Goal: Task Accomplishment & Management: Use online tool/utility

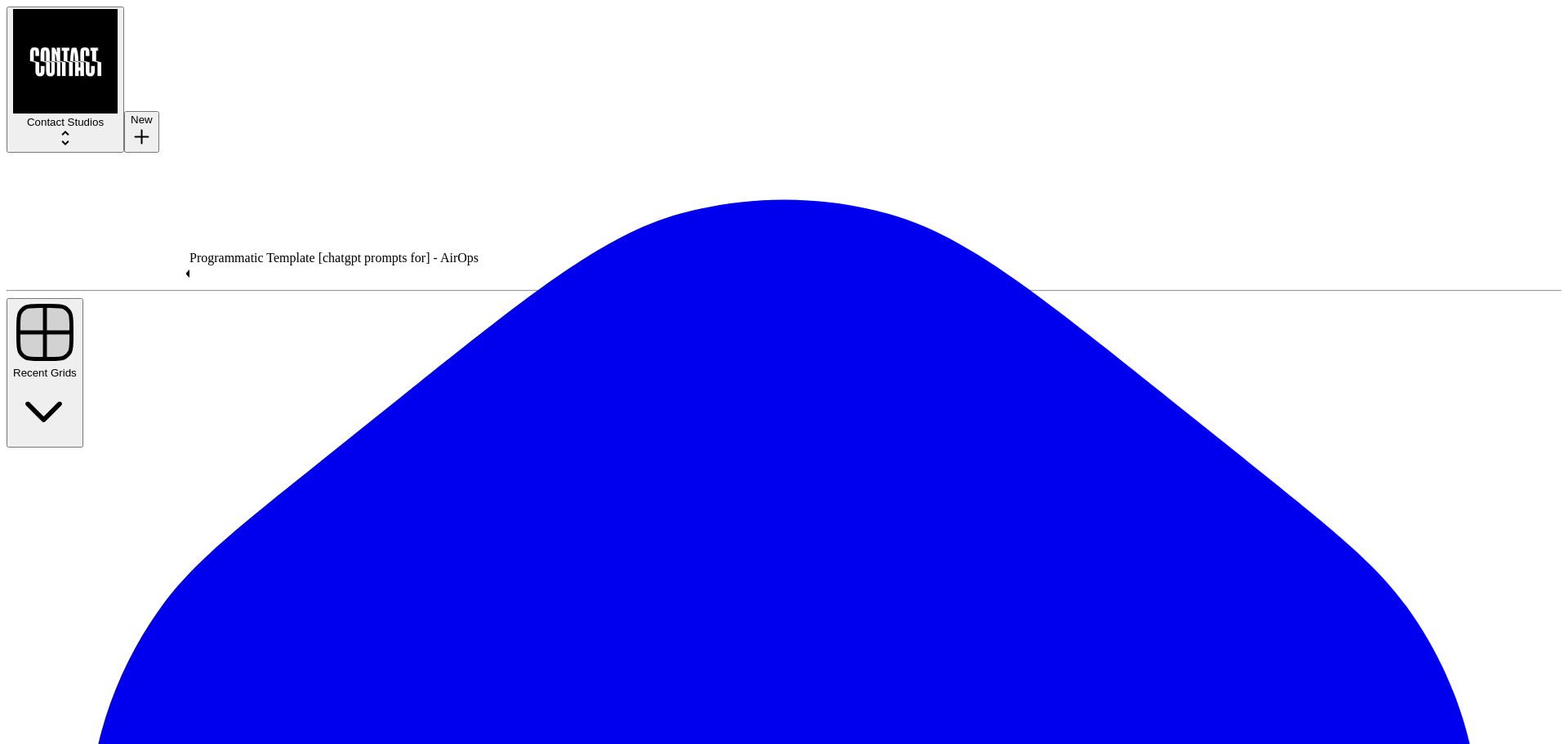
type input "shower"
drag, startPoint x: 1050, startPoint y: 530, endPoint x: 1108, endPoint y: 436, distance: 110.5
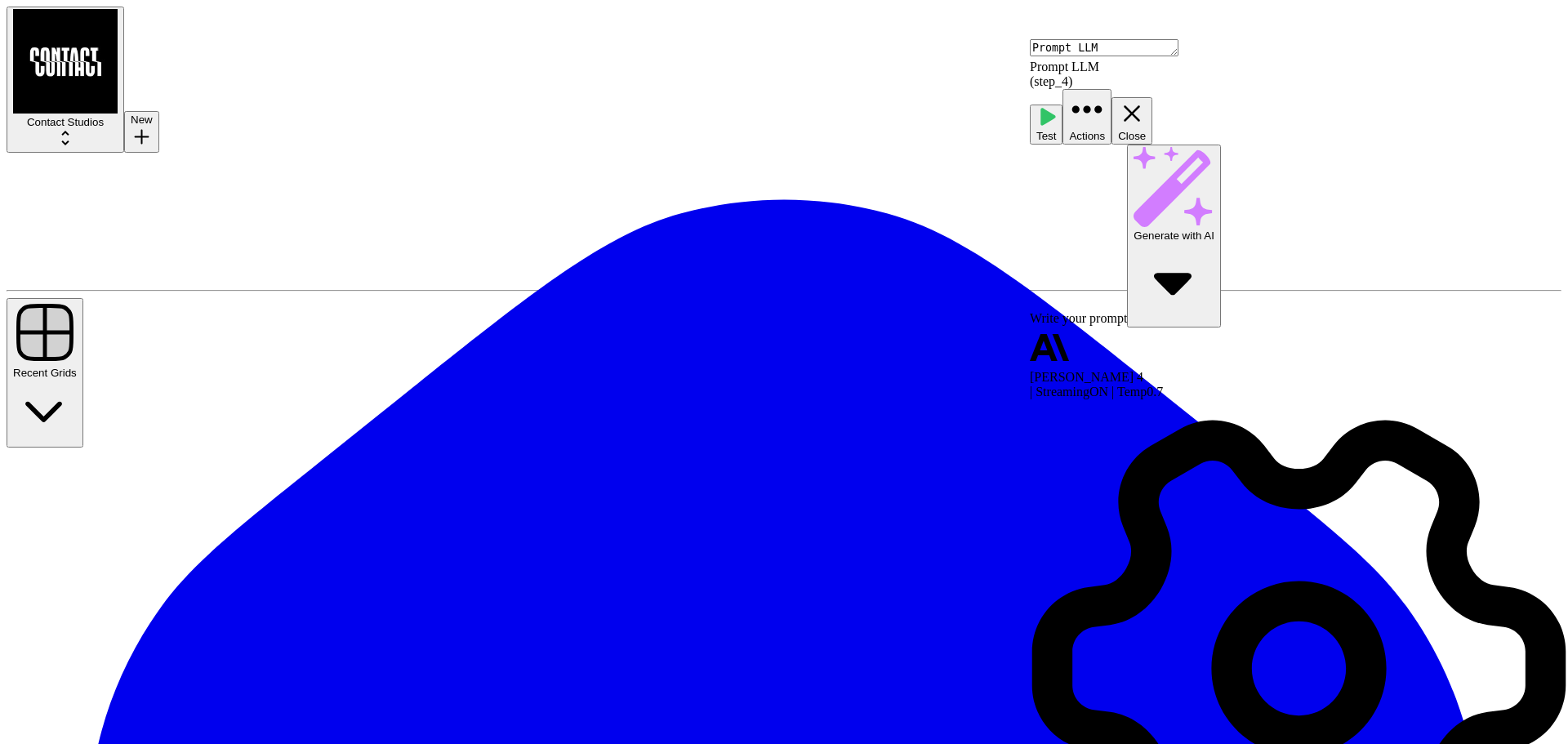
drag, startPoint x: 500, startPoint y: 503, endPoint x: 410, endPoint y: 446, distance: 106.5
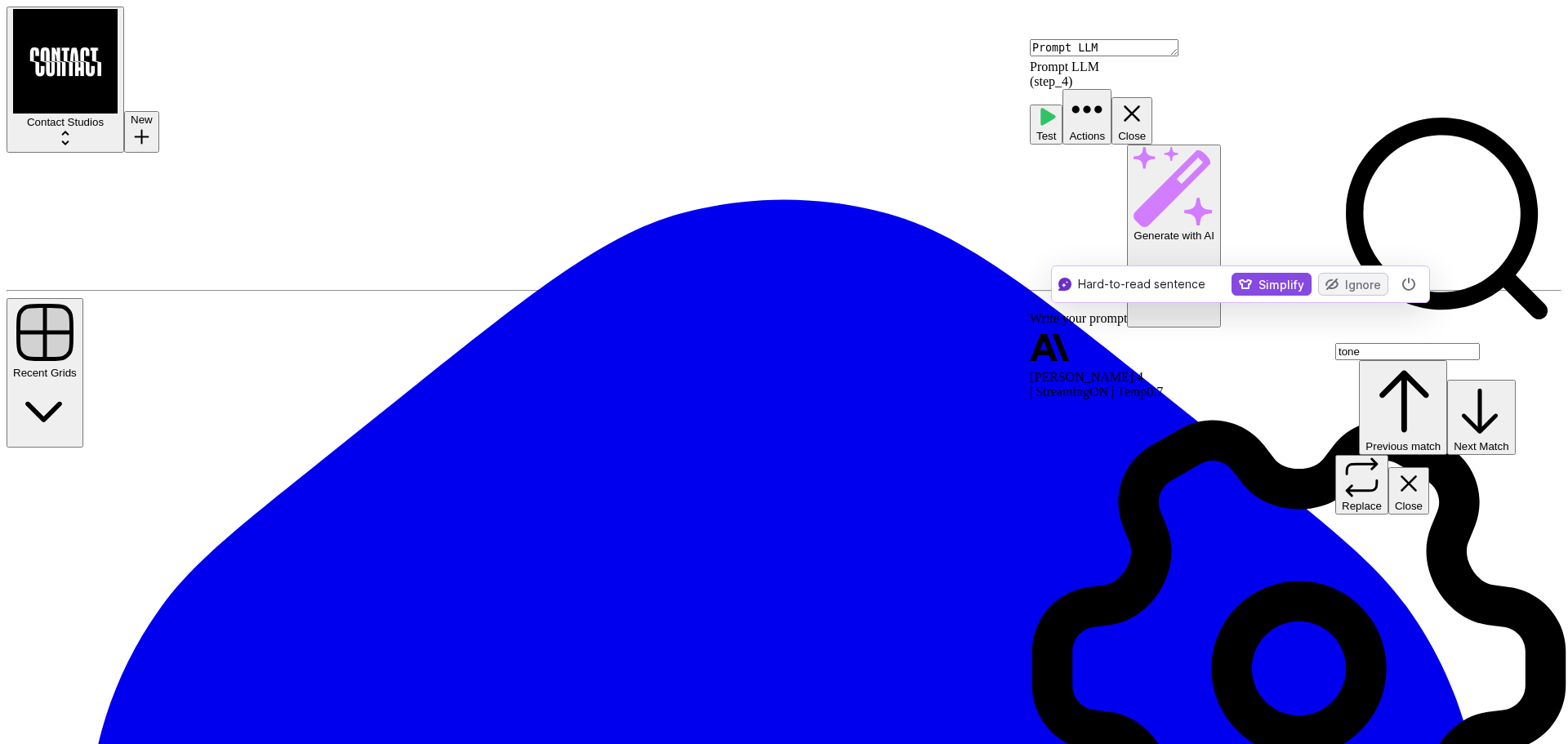
type input "tone"
click at [1430, 467] on button "Close" at bounding box center [1408, 491] width 41 height 48
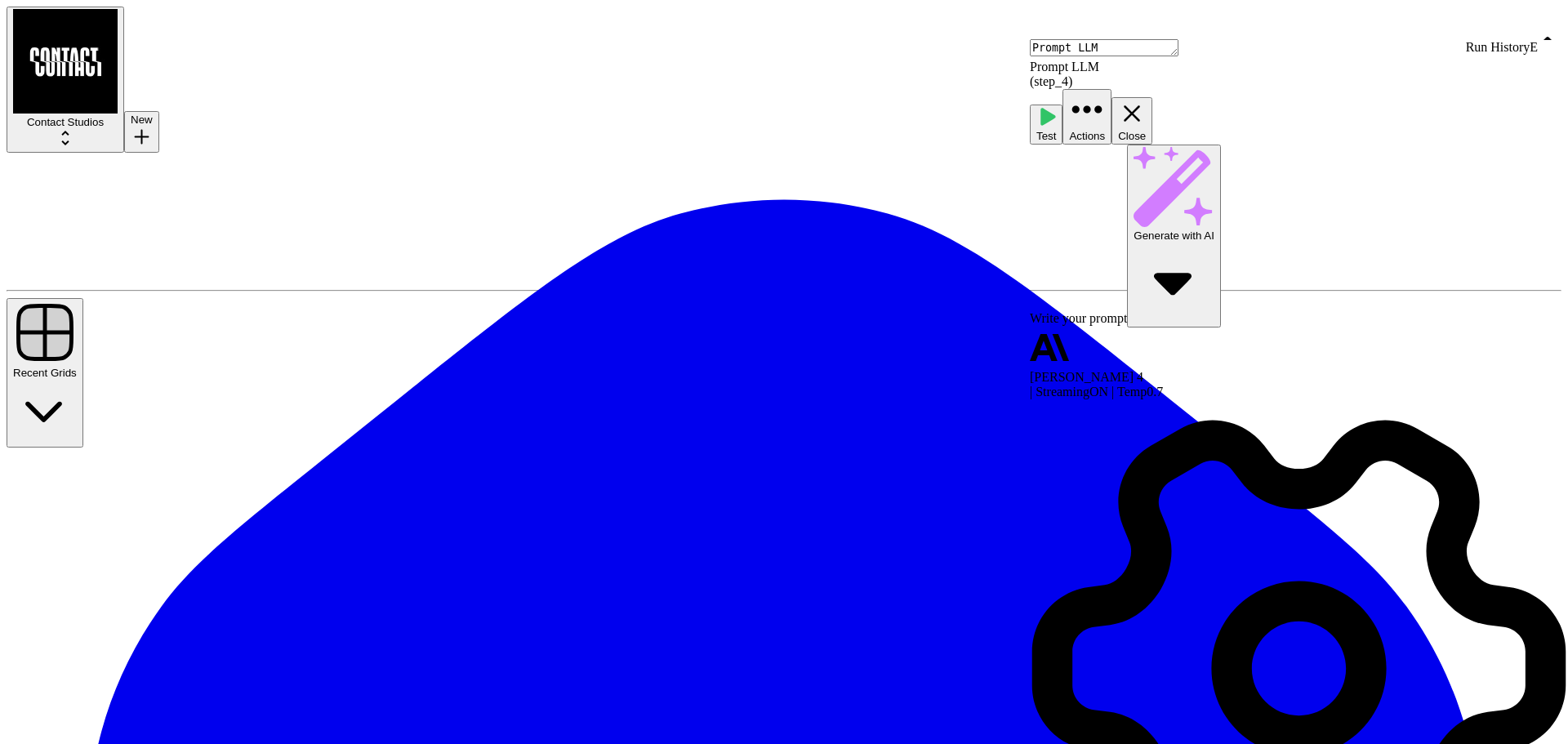
drag, startPoint x: 1291, startPoint y: 64, endPoint x: 1303, endPoint y: 61, distance: 12.4
click at [1293, 63] on div "Prompt LLM Prompt LLM ( step_4 )" at bounding box center [1298, 64] width 538 height 50
click at [1146, 100] on icon "button" at bounding box center [1132, 114] width 28 height 28
